Goal: Task Accomplishment & Management: Manage account settings

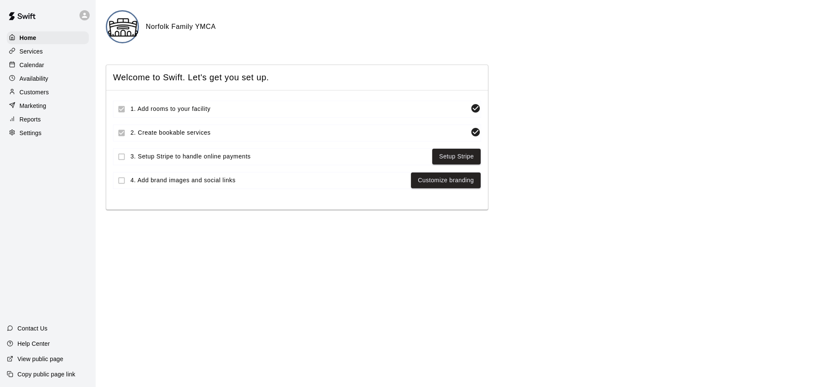
click at [37, 134] on p "Settings" at bounding box center [31, 133] width 22 height 8
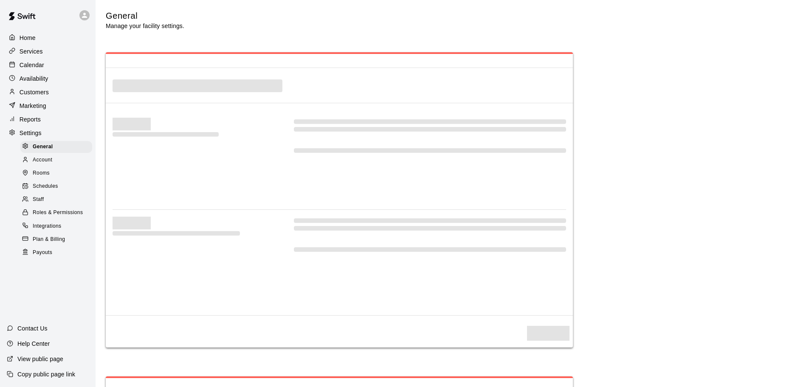
select select "**"
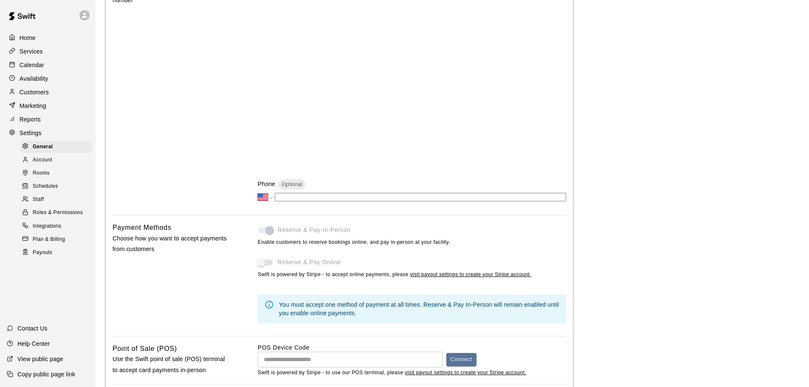
scroll to position [297, 0]
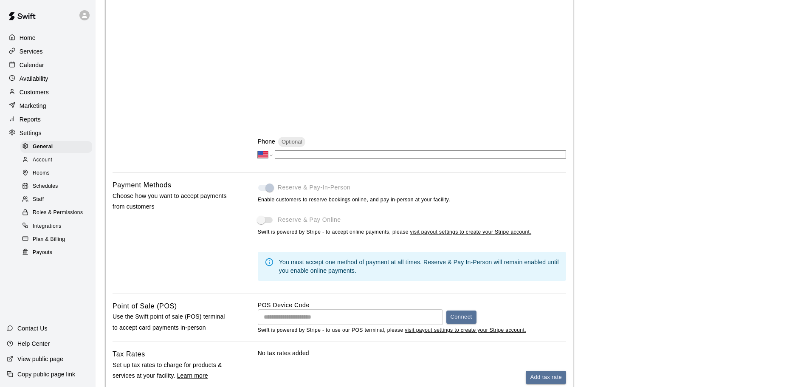
click at [272, 189] on span at bounding box center [265, 188] width 14 height 6
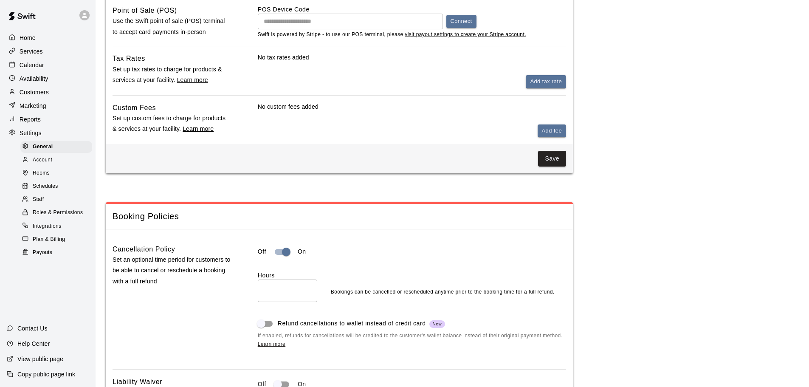
scroll to position [595, 0]
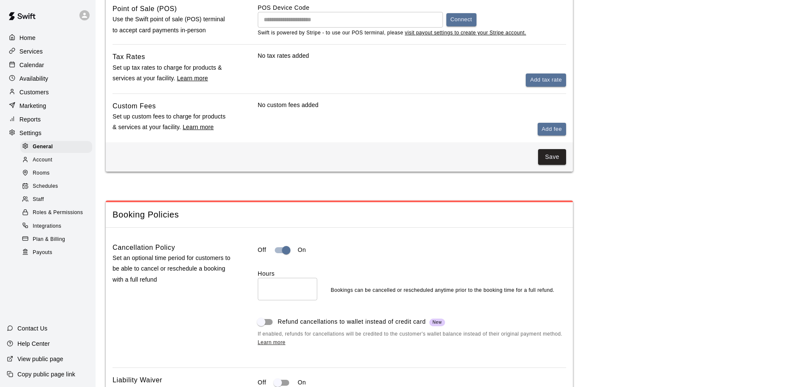
click at [58, 217] on span "Roles & Permissions" at bounding box center [58, 213] width 50 height 8
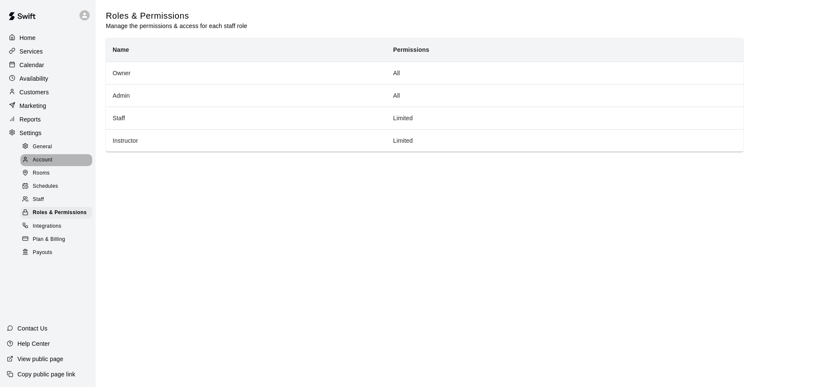
click at [56, 164] on div "Account" at bounding box center [56, 160] width 72 height 12
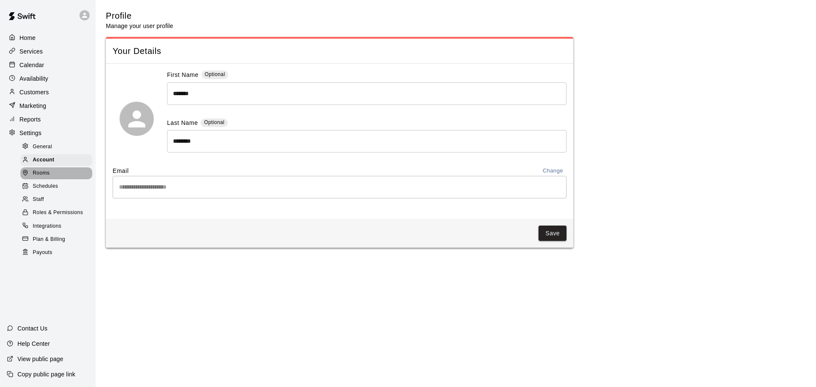
click at [53, 178] on div "Rooms" at bounding box center [56, 173] width 72 height 12
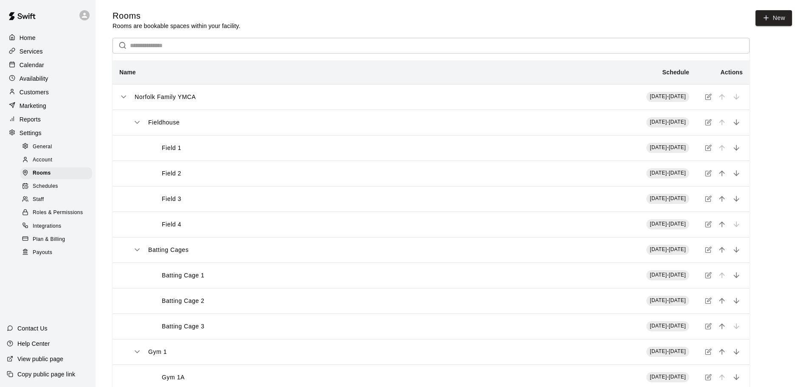
click at [56, 191] on span "Schedules" at bounding box center [45, 186] width 25 height 8
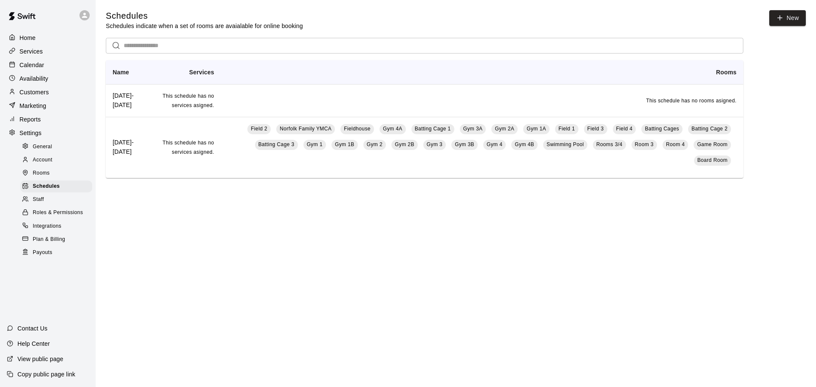
click at [60, 231] on span "Integrations" at bounding box center [47, 226] width 29 height 8
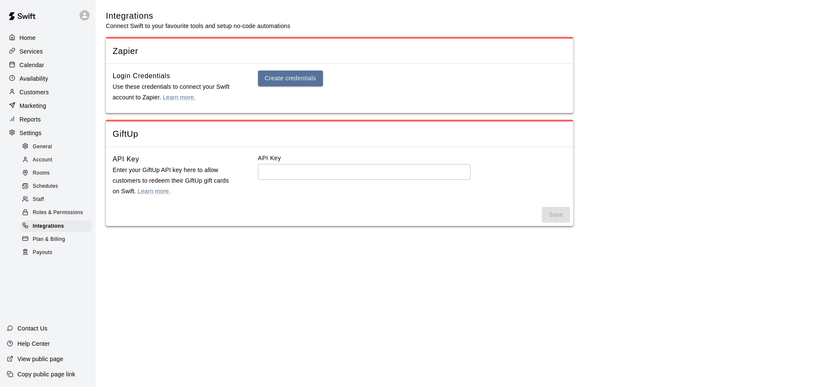
click at [65, 244] on span "Plan & Billing" at bounding box center [49, 239] width 32 height 8
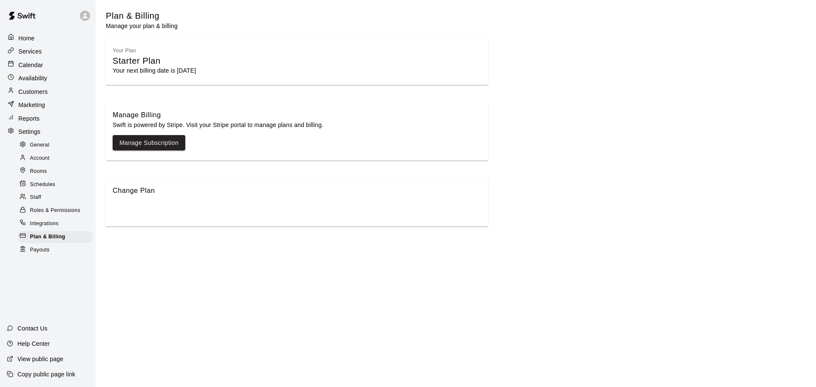
click at [51, 250] on div "Payouts" at bounding box center [55, 250] width 74 height 12
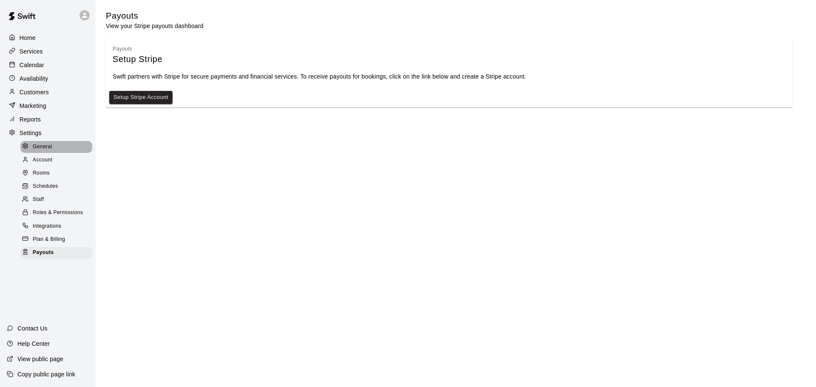
click at [49, 149] on span "General" at bounding box center [43, 147] width 20 height 8
select select "**"
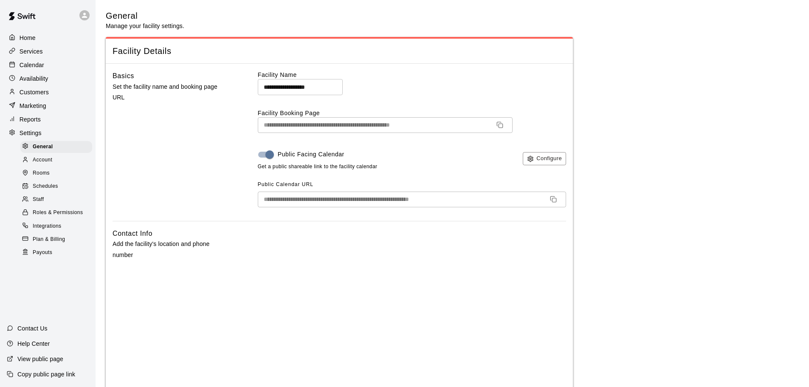
click at [38, 65] on p "Calendar" at bounding box center [32, 65] width 25 height 8
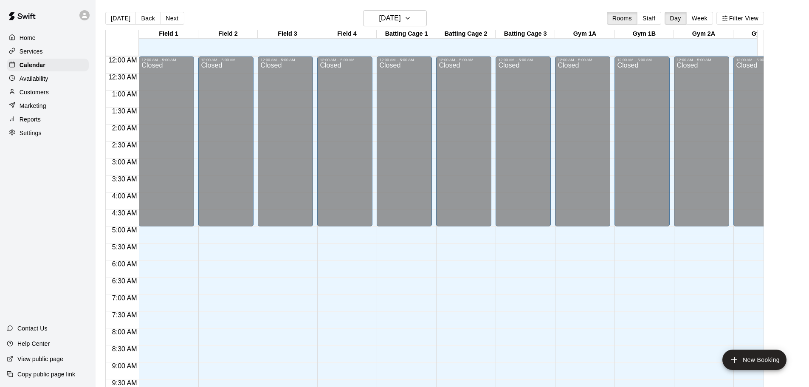
scroll to position [387, 0]
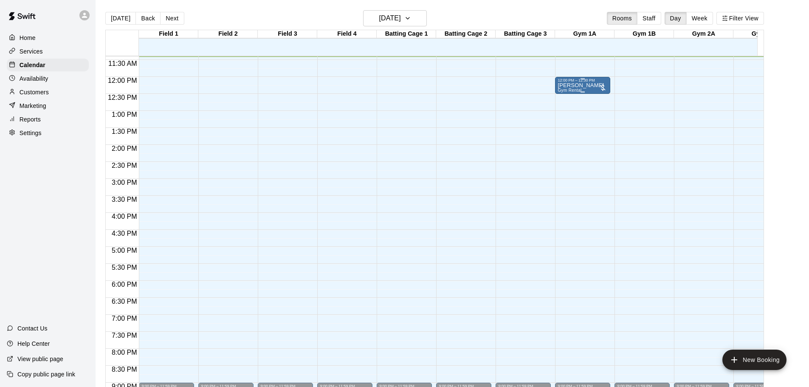
click at [581, 85] on p "[PERSON_NAME]" at bounding box center [581, 85] width 46 height 0
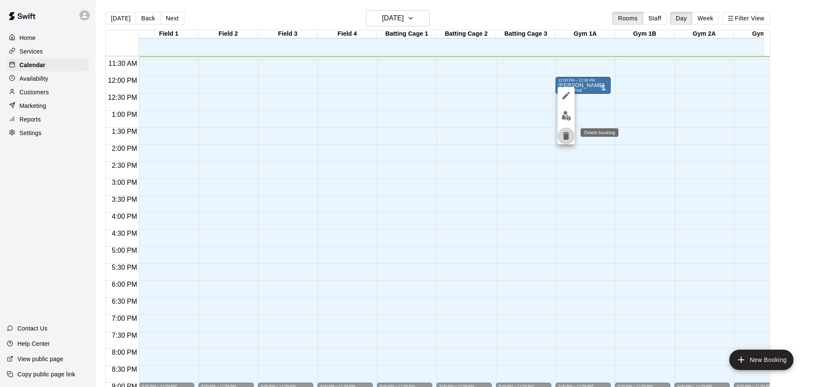
click at [567, 134] on icon "delete" at bounding box center [566, 136] width 6 height 8
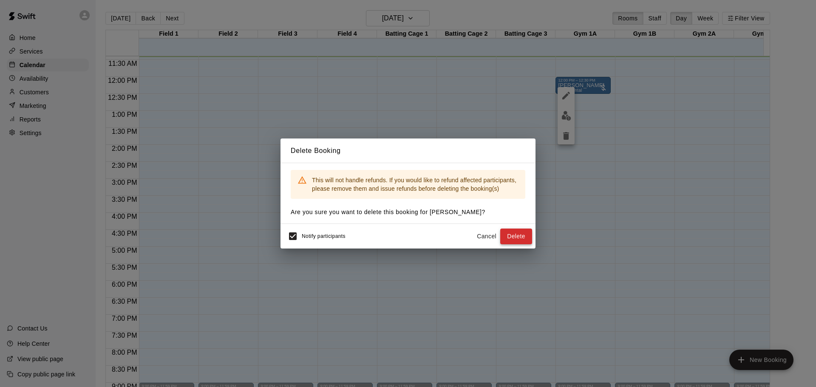
click at [516, 237] on button "Delete" at bounding box center [516, 237] width 32 height 16
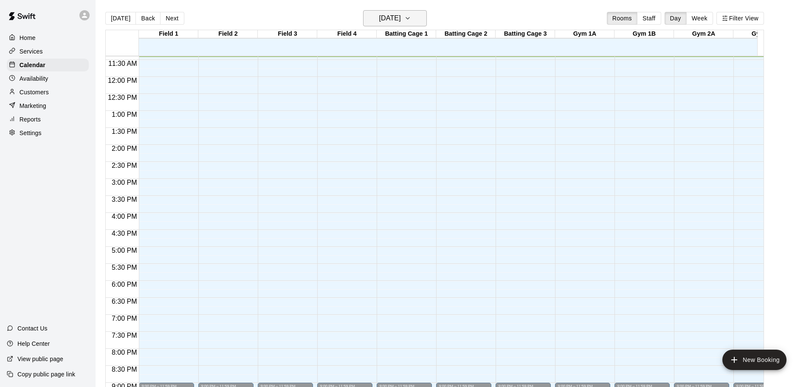
click at [394, 19] on h6 "[DATE]" at bounding box center [390, 18] width 22 height 12
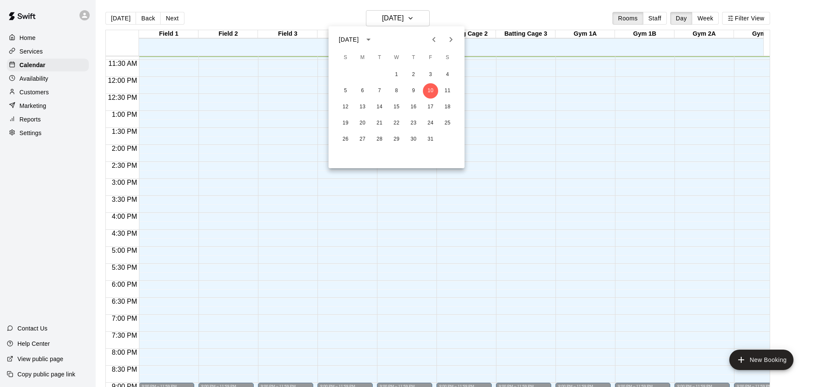
click at [447, 42] on icon "Next month" at bounding box center [451, 39] width 10 height 10
click at [345, 105] on button "9" at bounding box center [345, 106] width 15 height 15
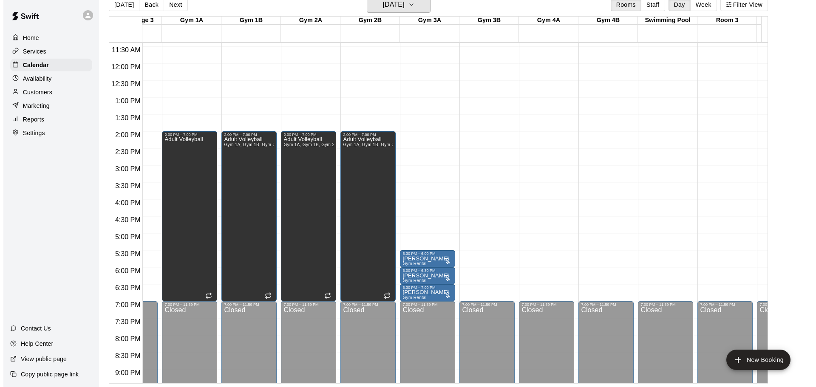
scroll to position [0, 432]
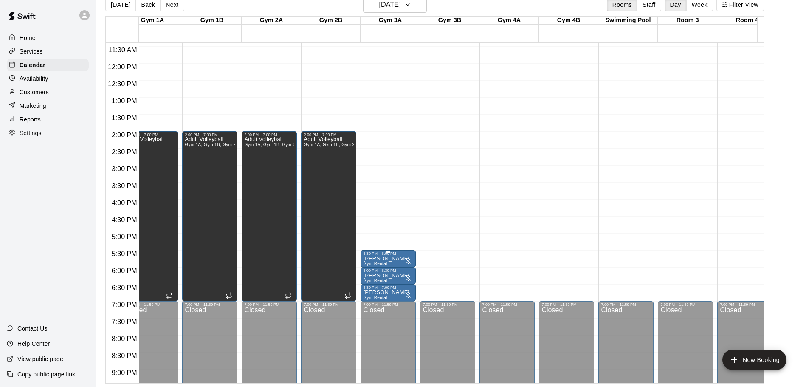
click at [398, 259] on p "[PERSON_NAME]" at bounding box center [386, 259] width 46 height 0
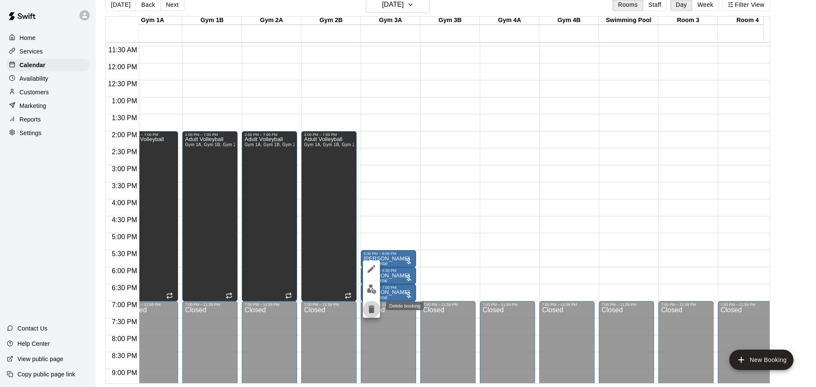
click at [370, 308] on icon "delete" at bounding box center [371, 309] width 6 height 8
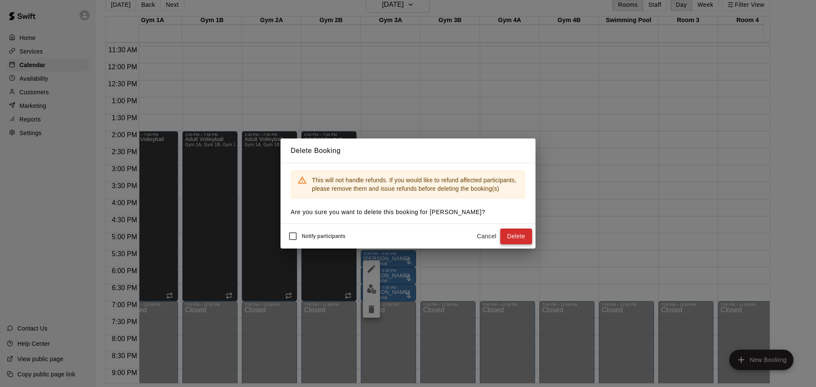
click at [514, 239] on button "Delete" at bounding box center [516, 237] width 32 height 16
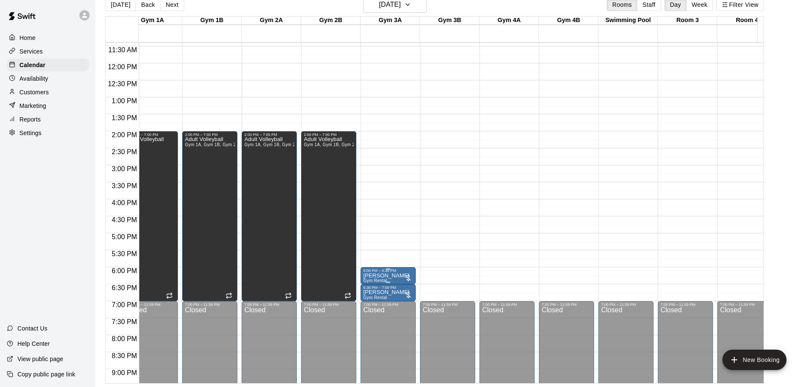
click at [396, 276] on p "[PERSON_NAME]" at bounding box center [386, 276] width 46 height 0
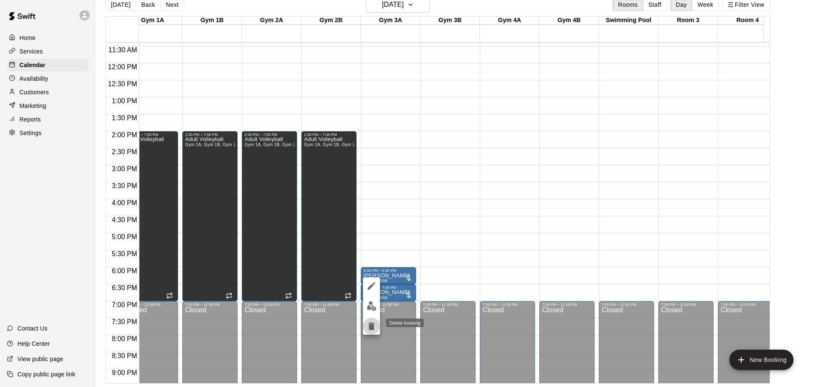
click at [370, 327] on icon "delete" at bounding box center [371, 326] width 6 height 8
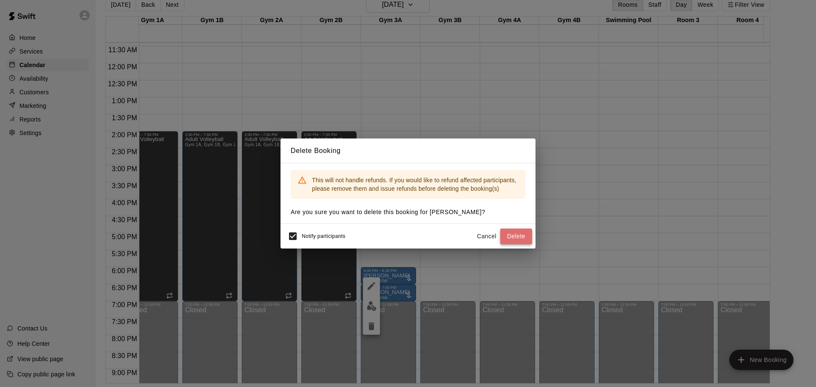
click at [514, 234] on button "Delete" at bounding box center [516, 237] width 32 height 16
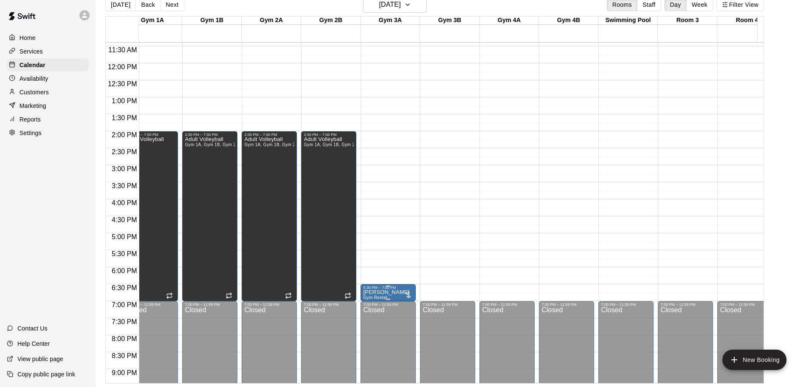
click at [393, 292] on p "[PERSON_NAME]" at bounding box center [386, 292] width 46 height 0
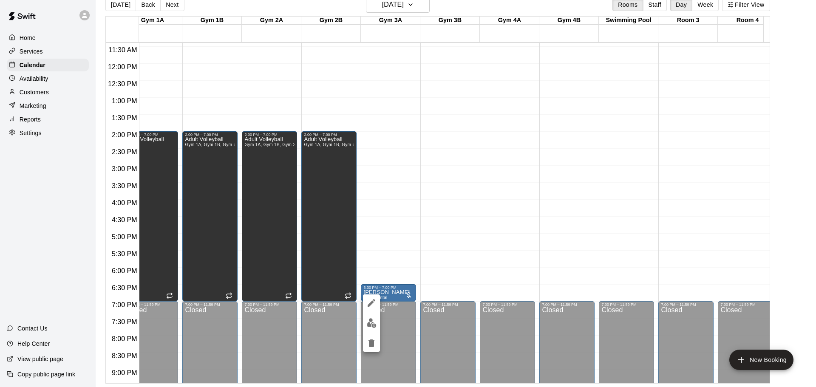
click at [370, 344] on icon "delete" at bounding box center [371, 343] width 6 height 8
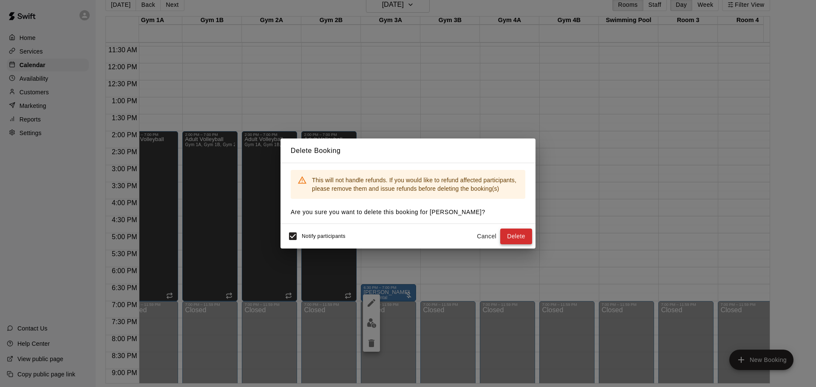
click at [512, 240] on button "Delete" at bounding box center [516, 237] width 32 height 16
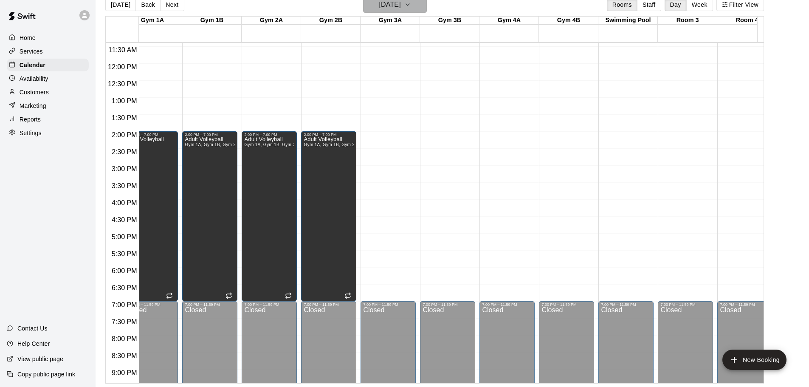
click at [401, 5] on h6 "[DATE]" at bounding box center [390, 5] width 22 height 12
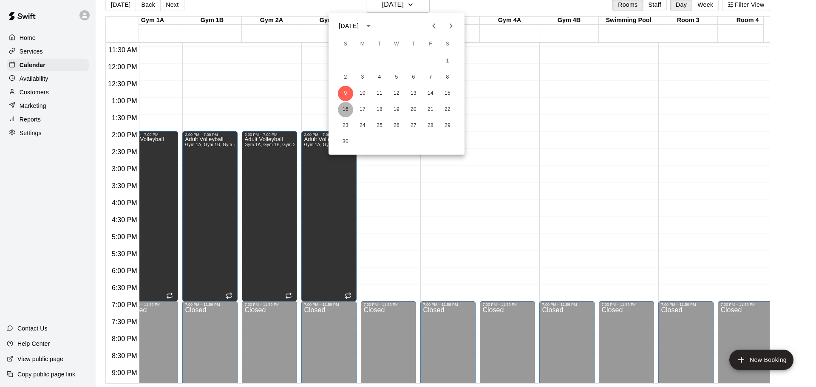
click at [341, 109] on button "16" at bounding box center [345, 109] width 15 height 15
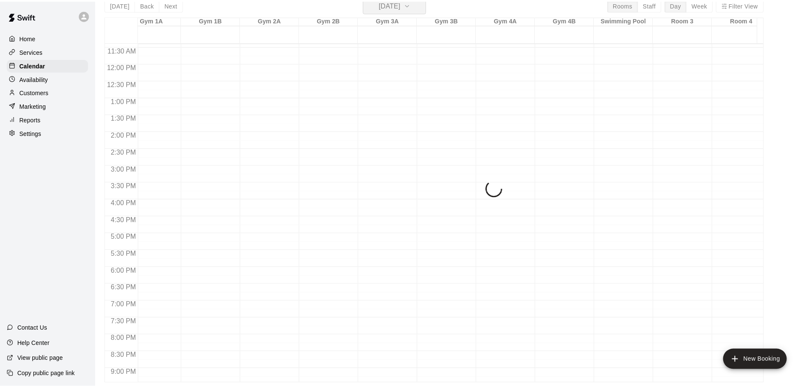
scroll to position [10, 0]
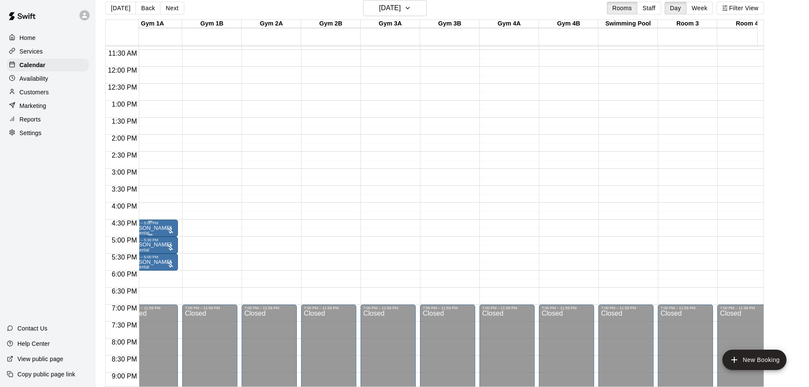
click at [169, 228] on div at bounding box center [170, 230] width 8 height 8
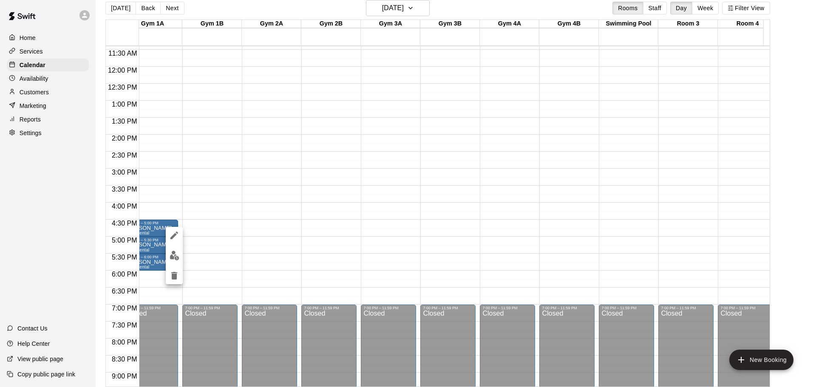
click at [172, 275] on icon "delete" at bounding box center [174, 276] width 6 height 8
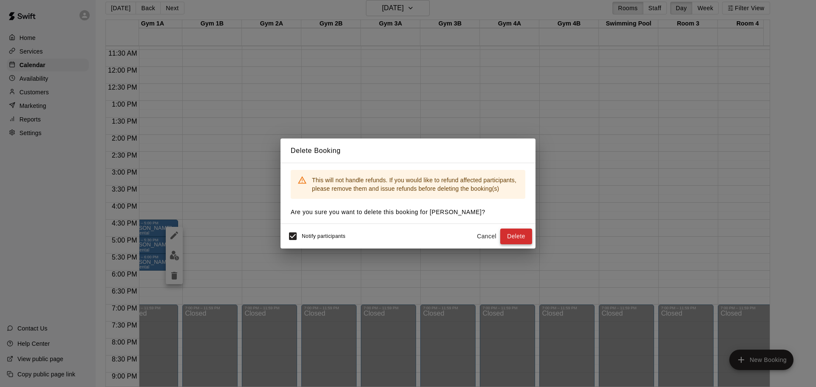
click at [517, 238] on button "Delete" at bounding box center [516, 237] width 32 height 16
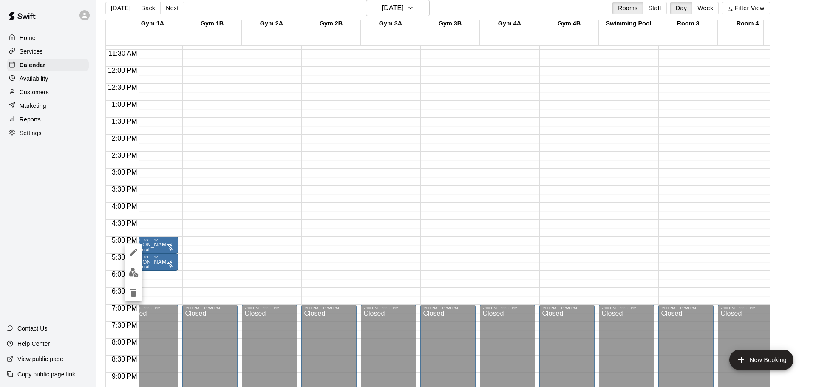
click at [136, 288] on icon "delete" at bounding box center [133, 293] width 10 height 10
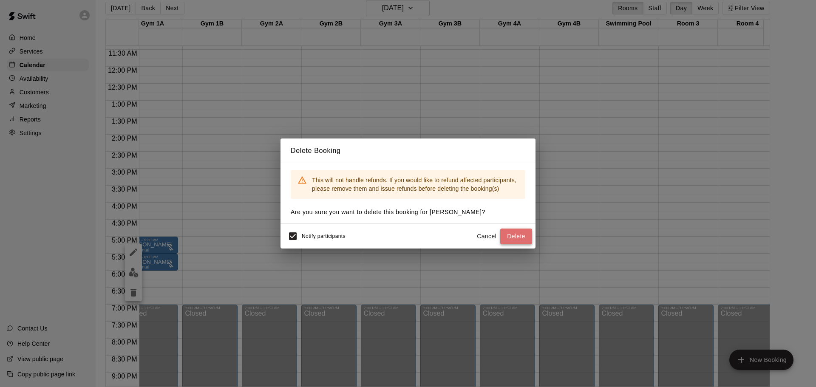
click at [511, 237] on button "Delete" at bounding box center [516, 237] width 32 height 16
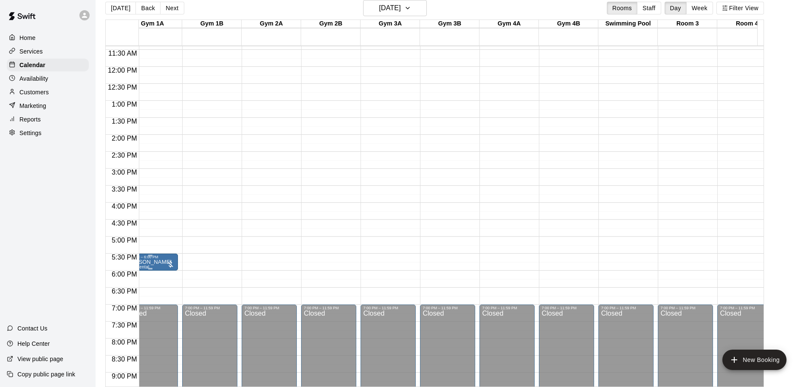
click at [153, 269] on div at bounding box center [150, 268] width 50 height 1
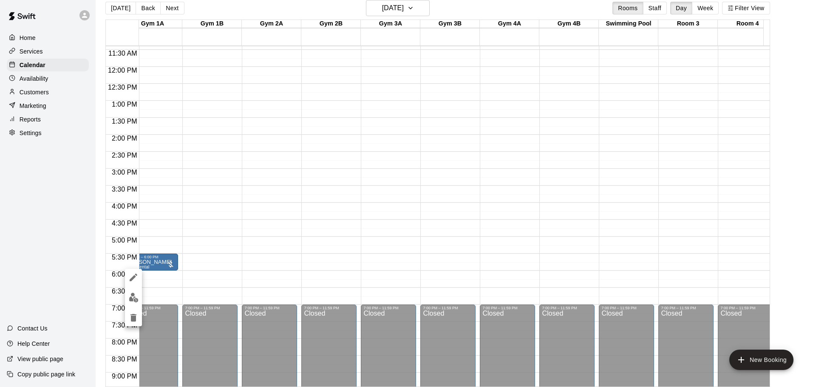
click at [130, 318] on icon "delete" at bounding box center [133, 318] width 10 height 10
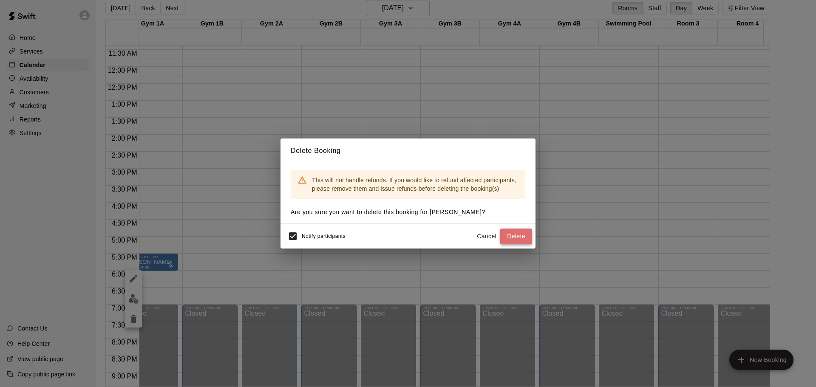
click at [525, 239] on button "Delete" at bounding box center [516, 237] width 32 height 16
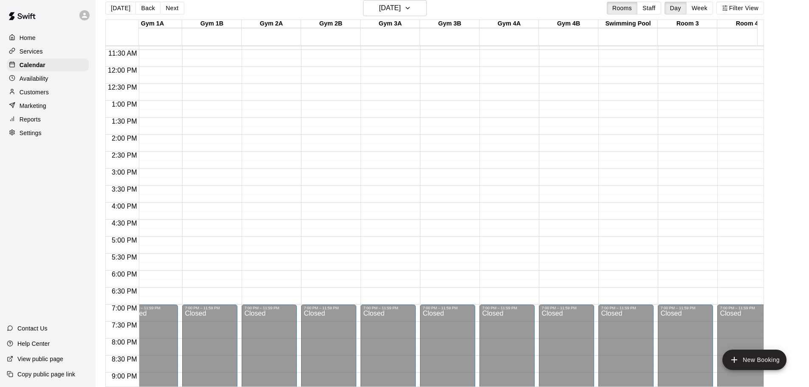
click at [37, 342] on p "Help Center" at bounding box center [33, 343] width 32 height 8
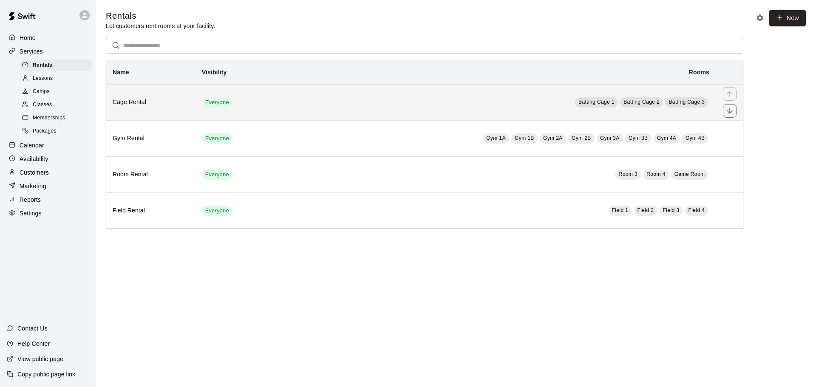
click at [264, 109] on td "Everyone" at bounding box center [235, 102] width 81 height 36
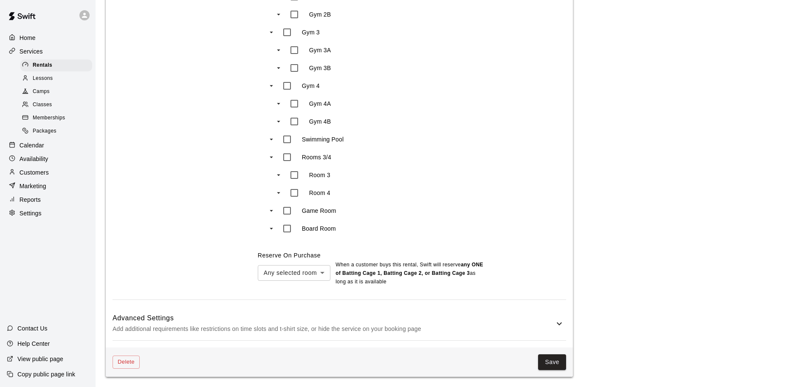
scroll to position [790, 0]
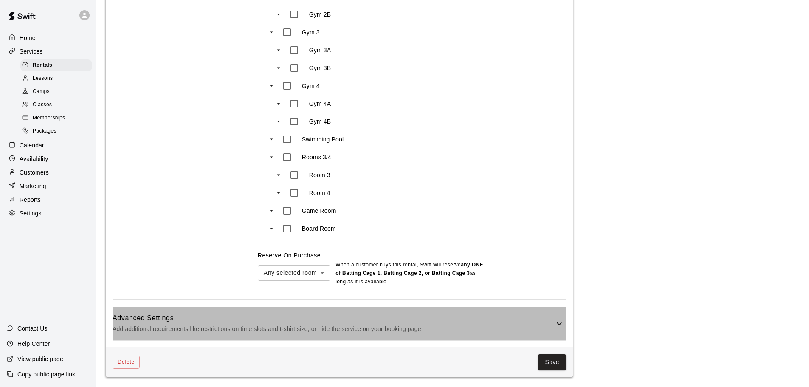
drag, startPoint x: 455, startPoint y: 324, endPoint x: 426, endPoint y: 327, distance: 28.6
click at [455, 324] on p "Add additional requirements like restrictions on time slots and t-shirt size, o…" at bounding box center [334, 329] width 442 height 11
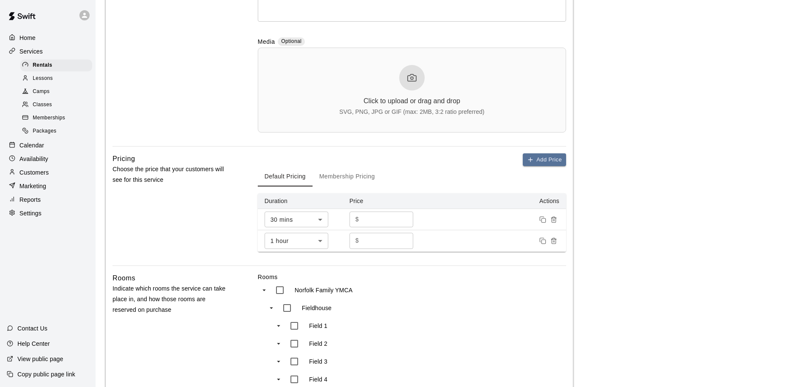
scroll to position [0, 0]
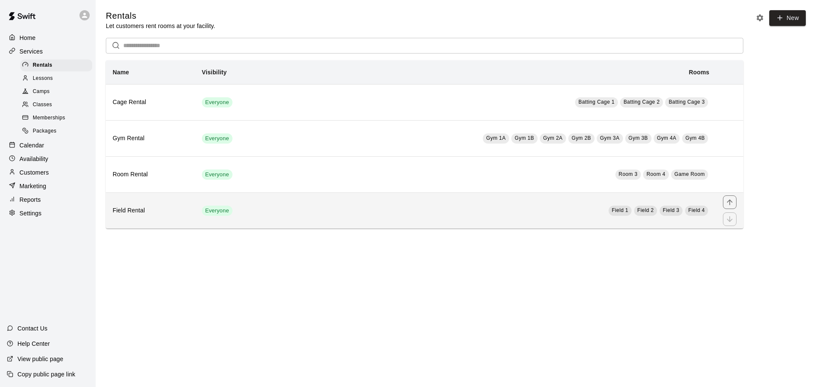
click at [186, 212] on h6 "Field Rental" at bounding box center [151, 210] width 76 height 9
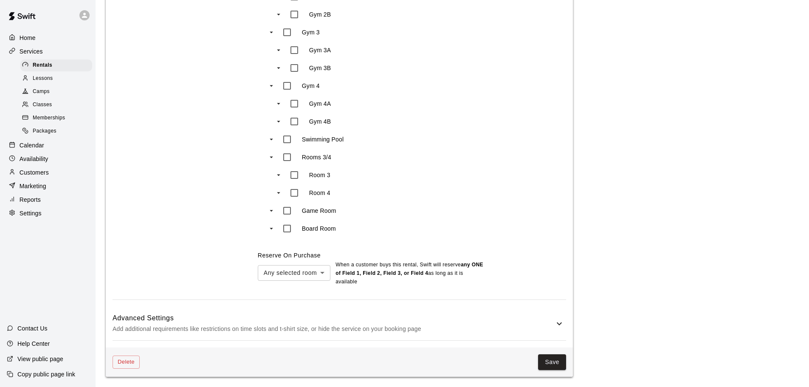
scroll to position [790, 0]
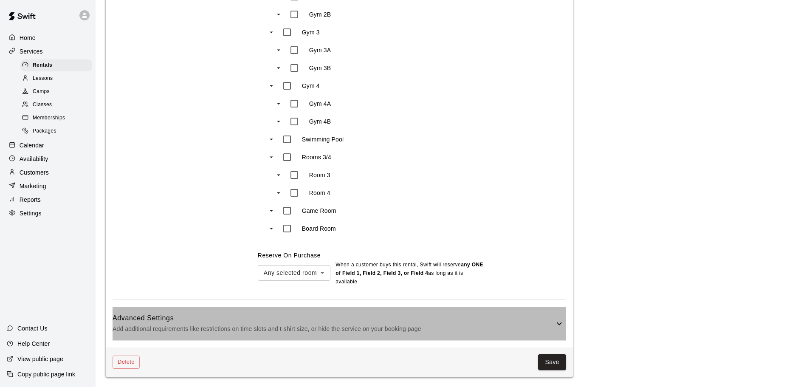
click at [233, 319] on h6 "Advanced Settings" at bounding box center [334, 318] width 442 height 11
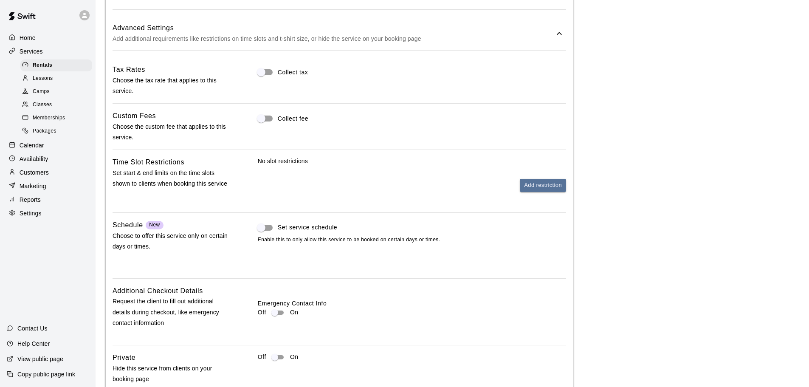
scroll to position [1137, 0]
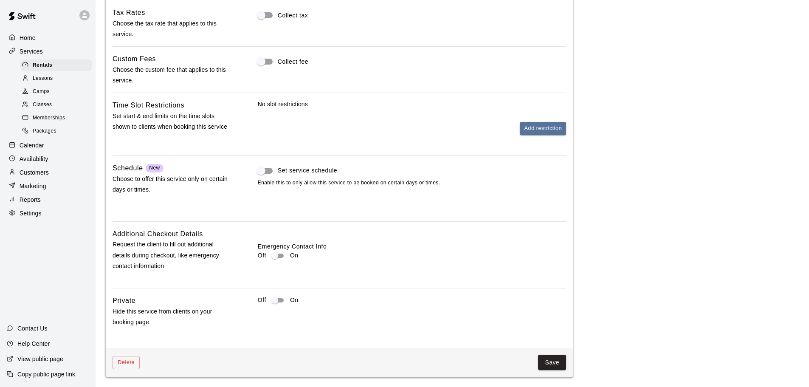
click at [268, 302] on div "Off On" at bounding box center [412, 300] width 308 height 10
click at [552, 361] on button "Save" at bounding box center [552, 363] width 28 height 16
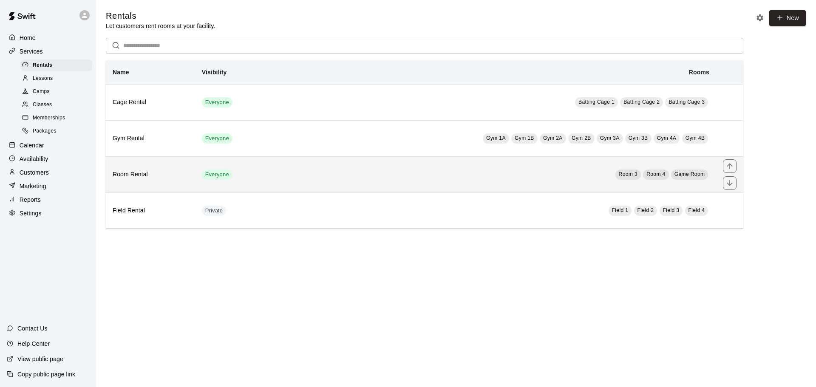
click at [193, 180] on th "Room Rental" at bounding box center [150, 174] width 89 height 36
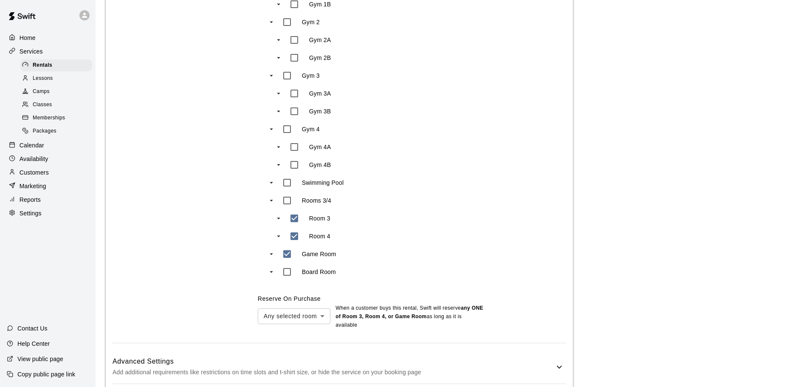
scroll to position [790, 0]
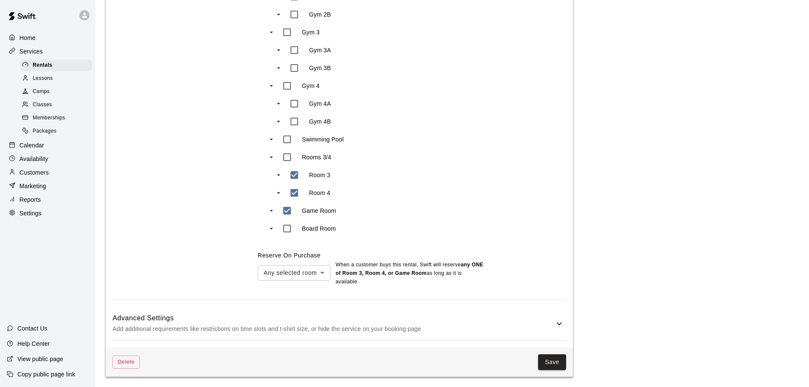
click at [400, 320] on h6 "Advanced Settings" at bounding box center [334, 318] width 442 height 11
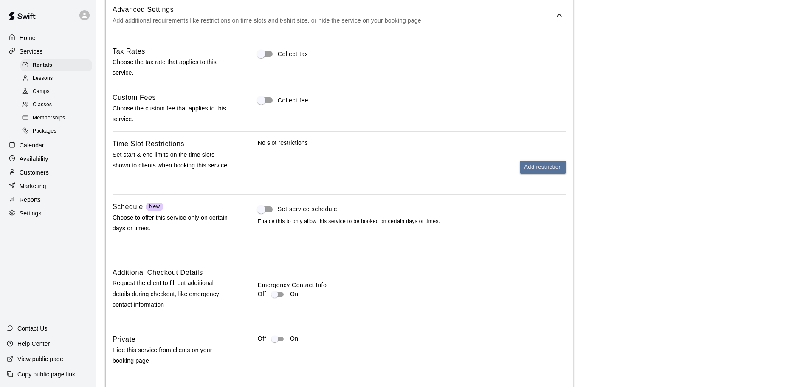
scroll to position [1137, 0]
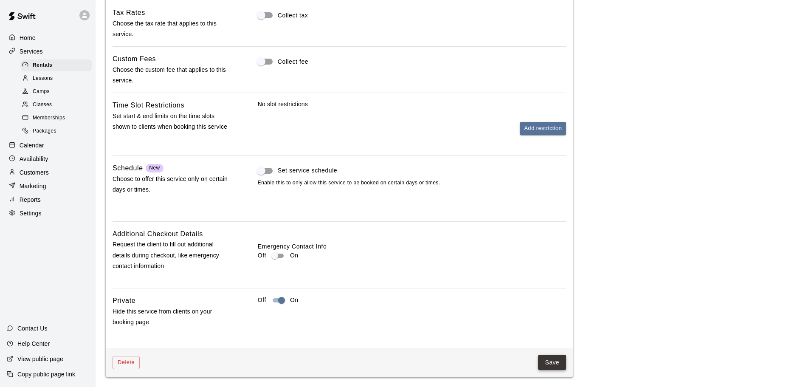
click at [558, 360] on button "Save" at bounding box center [552, 363] width 28 height 16
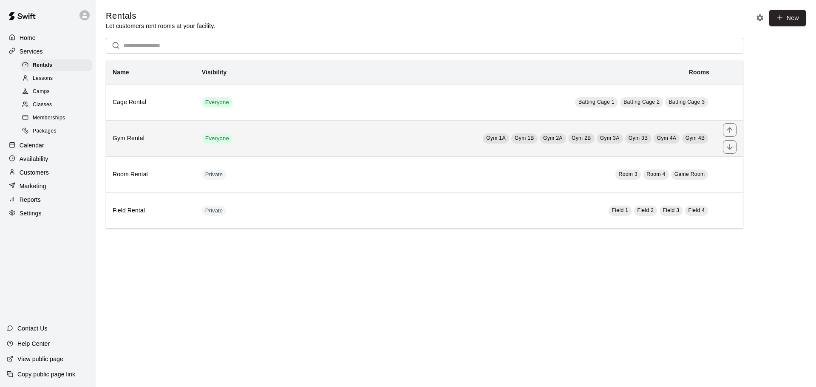
click at [161, 138] on h6 "Gym Rental" at bounding box center [151, 138] width 76 height 9
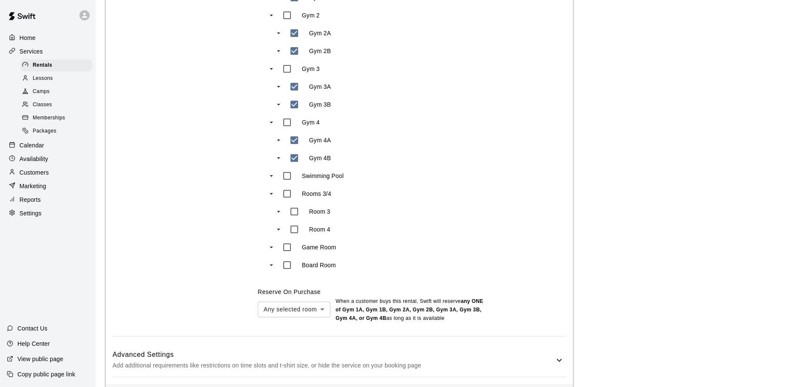
scroll to position [790, 0]
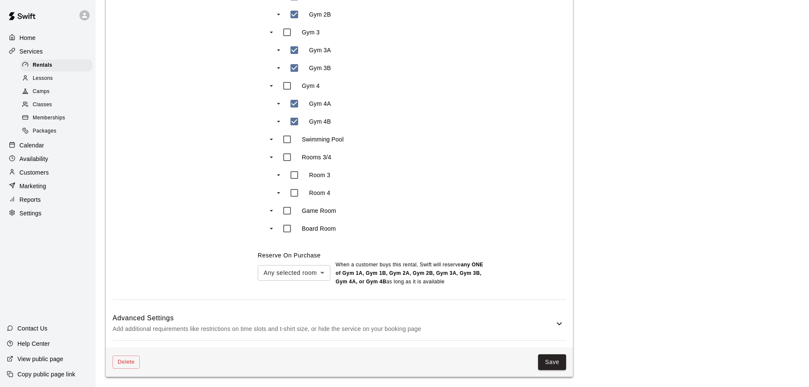
click at [490, 327] on p "Add additional requirements like restrictions on time slots and t-shirt size, o…" at bounding box center [334, 329] width 442 height 11
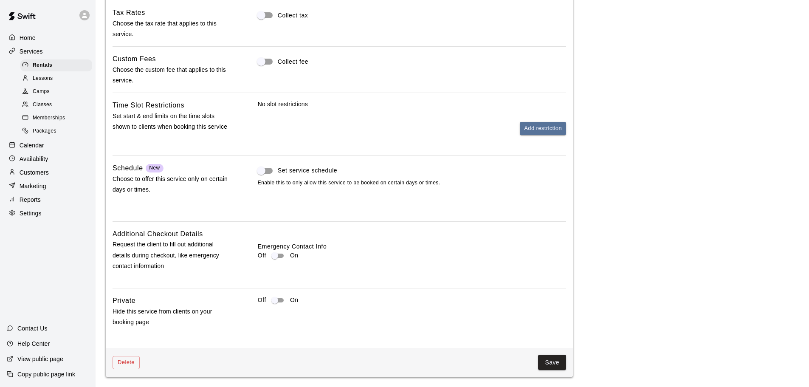
scroll to position [1137, 0]
click at [552, 362] on button "Save" at bounding box center [552, 363] width 28 height 16
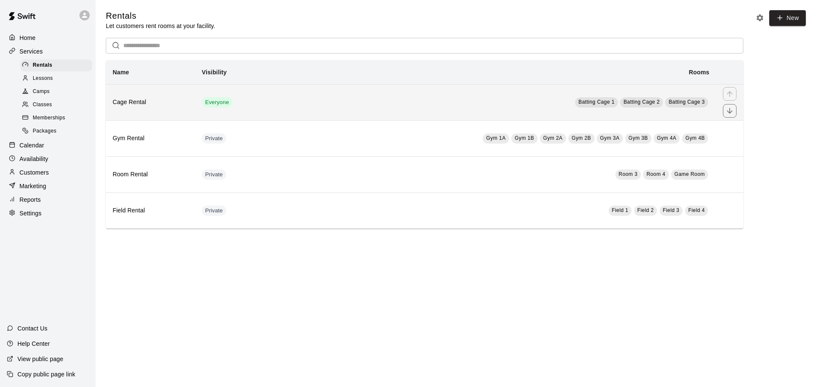
click at [251, 107] on td "Everyone" at bounding box center [235, 102] width 81 height 36
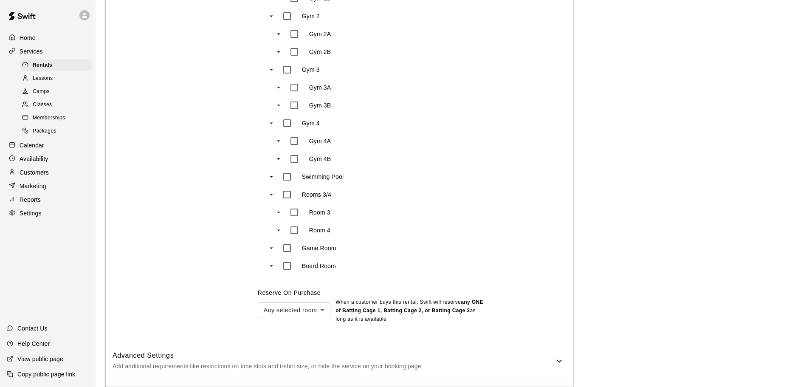
scroll to position [790, 0]
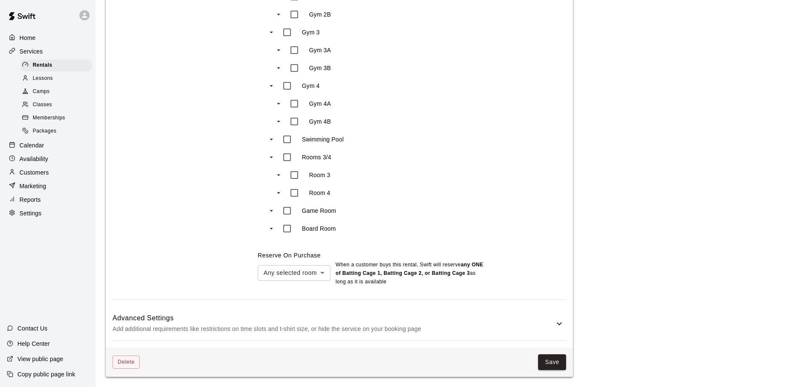
click at [197, 327] on p "Add additional requirements like restrictions on time slots and t-shirt size, o…" at bounding box center [334, 329] width 442 height 11
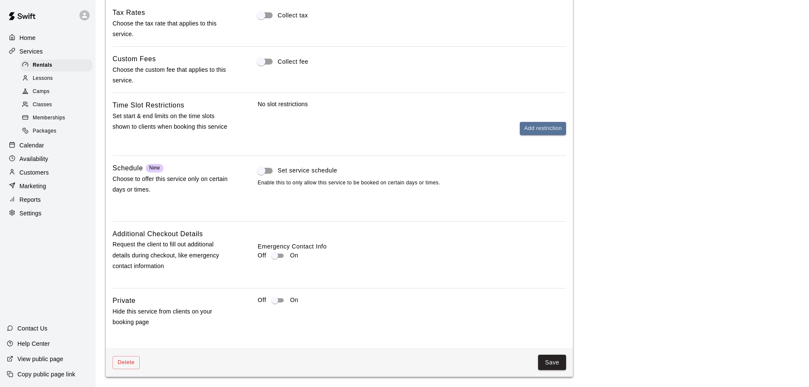
scroll to position [1137, 0]
click at [552, 361] on button "Save" at bounding box center [552, 363] width 28 height 16
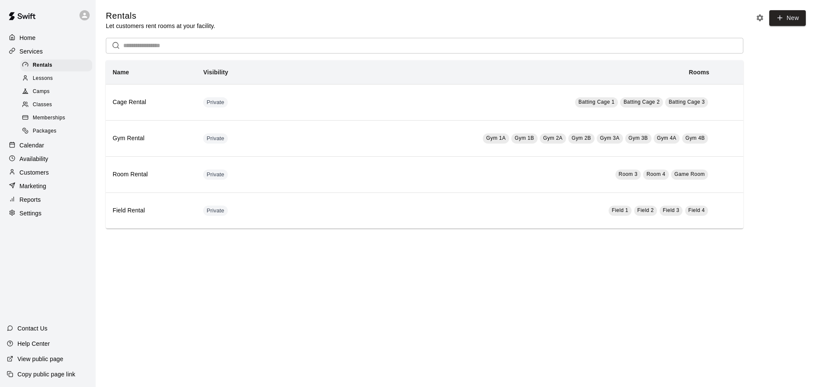
click at [719, 246] on html "Home Services Rentals Lessons Camps Classes Memberships Packages Calendar Avail…" at bounding box center [408, 123] width 816 height 246
